Goal: Answer question/provide support: Share knowledge or assist other users

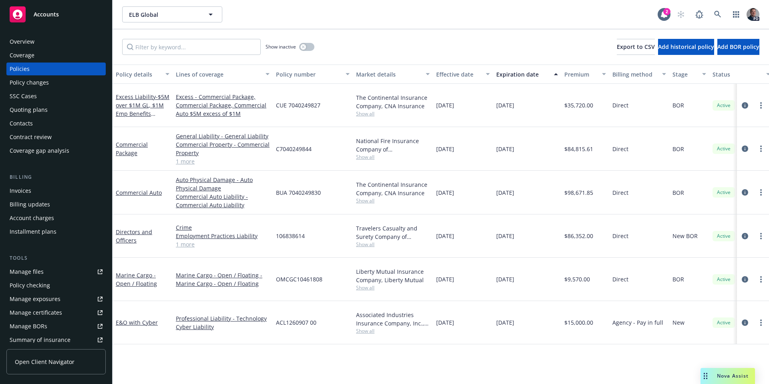
click at [714, 377] on div "Nova Assist" at bounding box center [732, 375] width 44 height 7
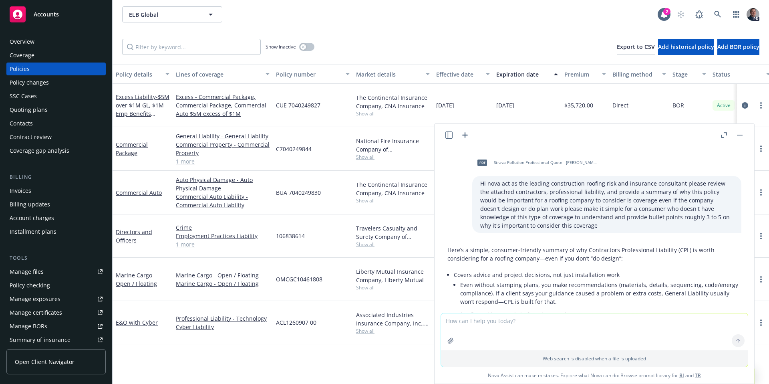
click at [470, 137] on header at bounding box center [594, 135] width 320 height 22
click at [461, 133] on icon "button" at bounding box center [465, 135] width 10 height 10
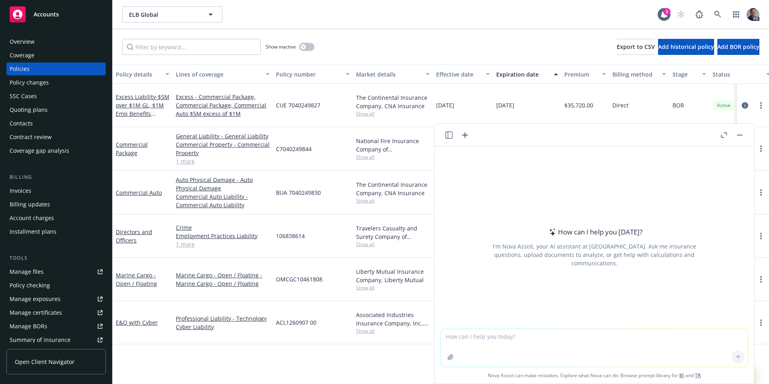
click at [445, 352] on button "button" at bounding box center [450, 356] width 13 height 13
click at [450, 356] on icon "button" at bounding box center [450, 357] width 6 height 6
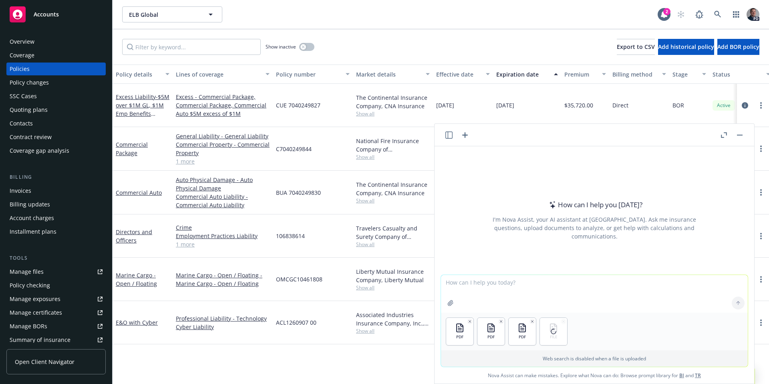
click at [489, 282] on textarea at bounding box center [594, 294] width 307 height 38
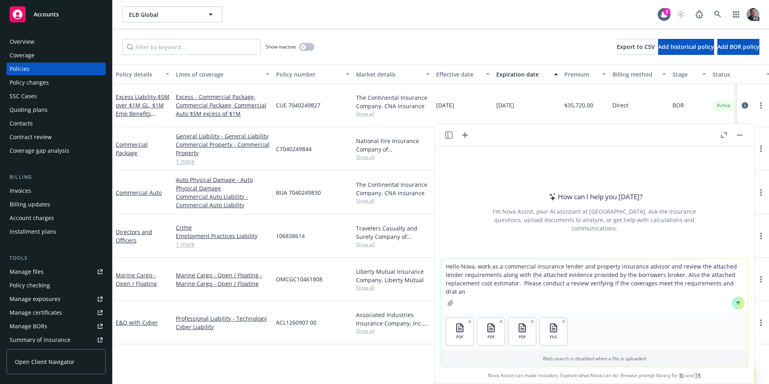
click at [738, 286] on textarea "Hello Nova, work as a commercial insurance lender and property insurance adviso…" at bounding box center [594, 286] width 307 height 54
type textarea "Hello Nova, work as a commercial insurance lender and property insurance adviso…"
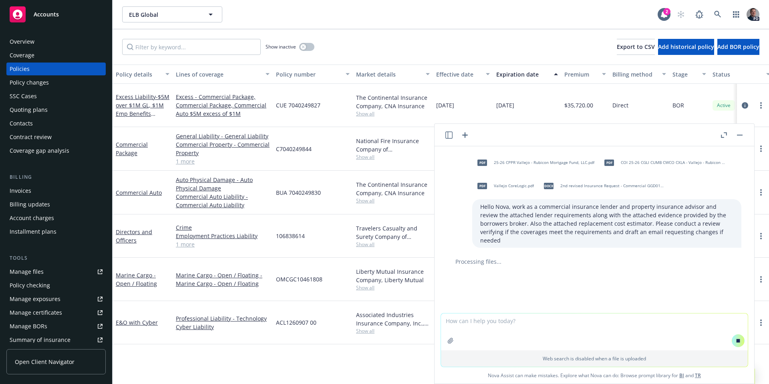
click at [724, 132] on icon "button" at bounding box center [724, 135] width 6 height 6
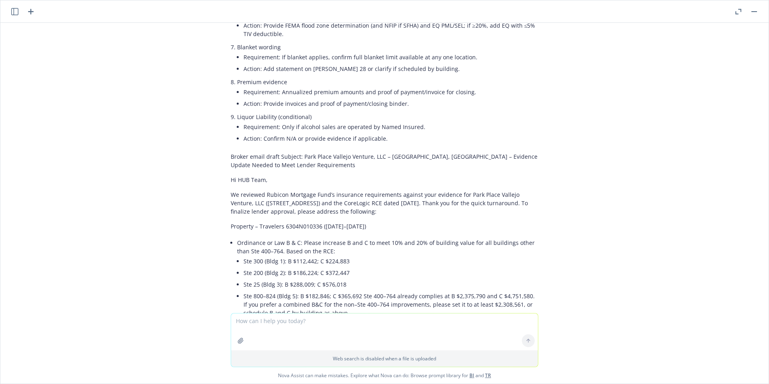
scroll to position [952, 0]
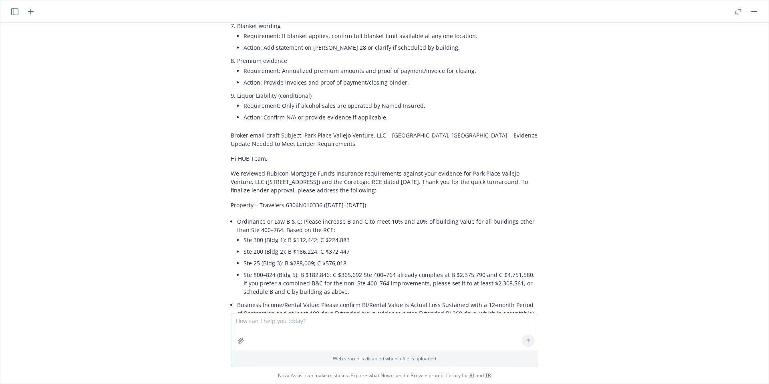
click at [231, 154] on p "Hi HUB Team," at bounding box center [385, 158] width 308 height 8
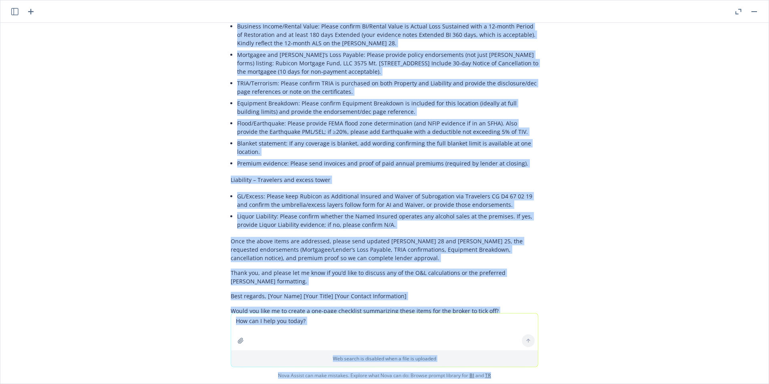
scroll to position [1252, 0]
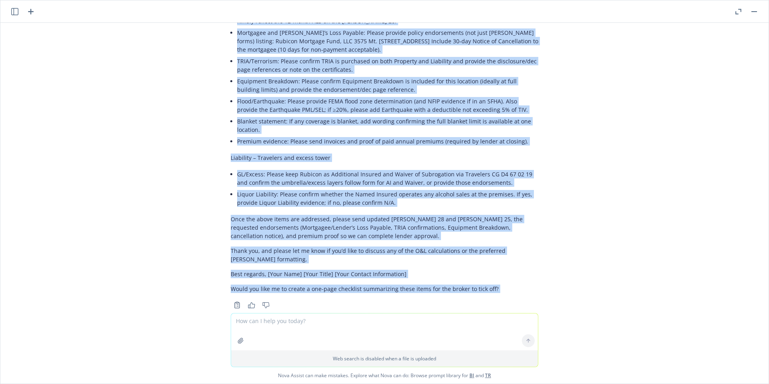
drag, startPoint x: 225, startPoint y: 141, endPoint x: 531, endPoint y: 291, distance: 340.4
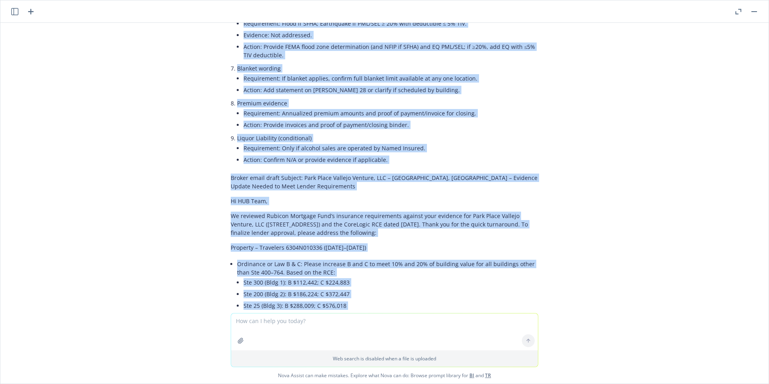
scroll to position [872, 0]
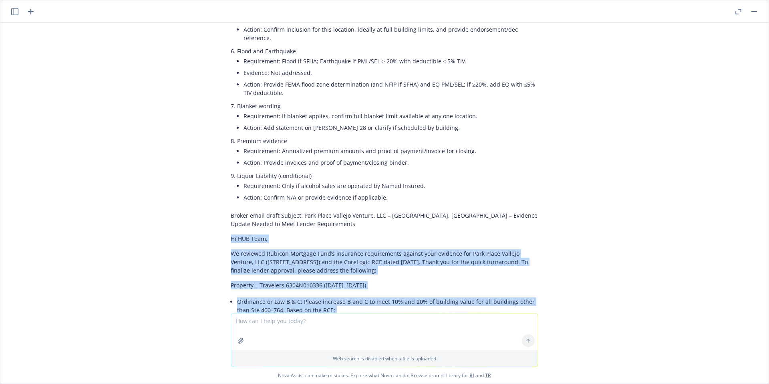
drag, startPoint x: 438, startPoint y: 260, endPoint x: 213, endPoint y: 217, distance: 229.2
click at [213, 217] on div "pdf 25-26 CPPR Vallejo - Rubicon Mortgage Fund, LLC.pdf pdf COI 25-26 CGLI CUMB…" at bounding box center [384, 168] width 768 height 290
copy div "Lo IPS Dolo, Si ametcons Adipisc Elitsedd Eius’t incididun utlaboreetdo magnaal…"
